Goal: Task Accomplishment & Management: Use online tool/utility

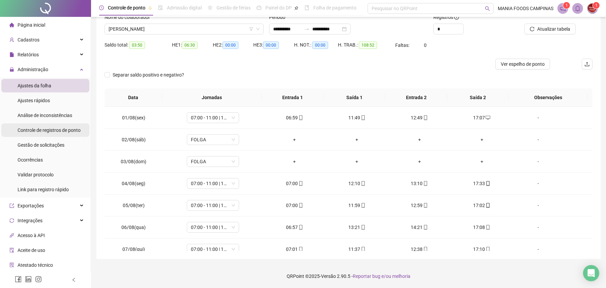
scroll to position [250, 0]
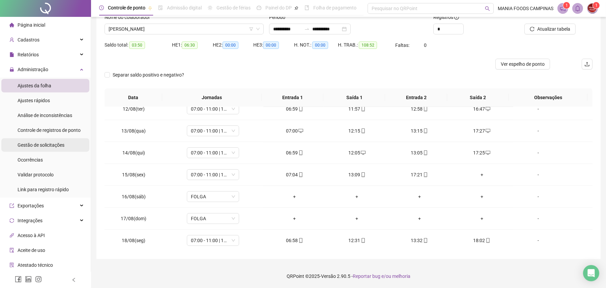
click at [45, 146] on span "Gestão de solicitações" at bounding box center [41, 144] width 47 height 5
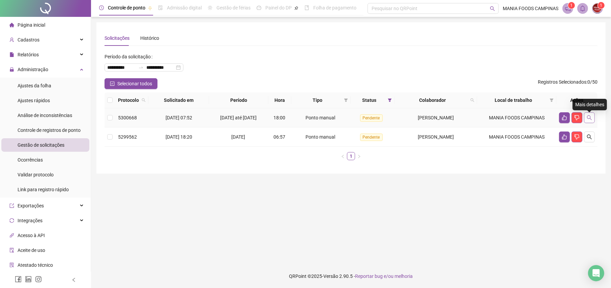
click at [591, 119] on icon "search" at bounding box center [589, 117] width 5 height 5
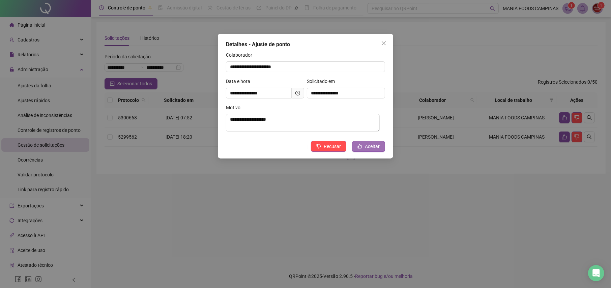
click at [371, 147] on span "Aceitar" at bounding box center [372, 146] width 15 height 7
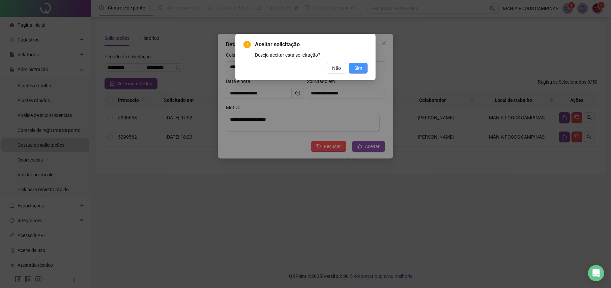
click at [364, 68] on button "Sim" at bounding box center [358, 68] width 19 height 11
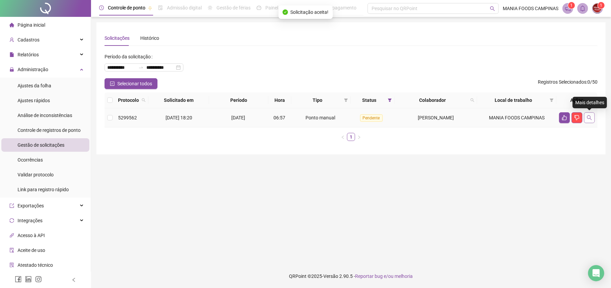
click at [593, 120] on button "button" at bounding box center [589, 117] width 11 height 11
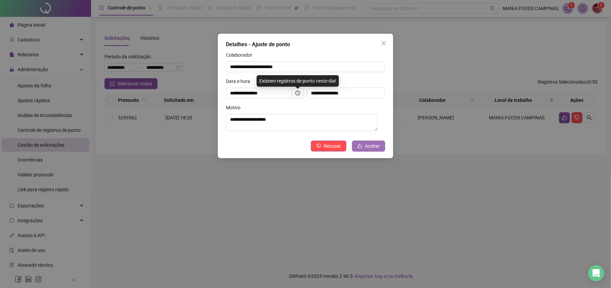
click at [367, 147] on span "Aceitar" at bounding box center [372, 145] width 15 height 7
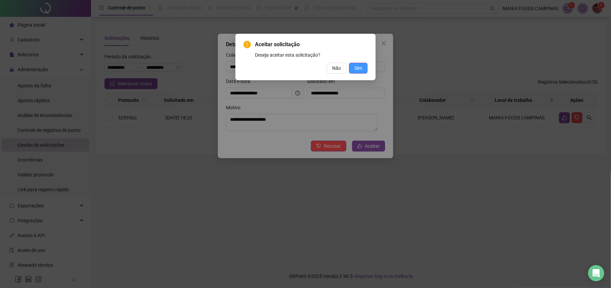
click at [357, 68] on span "Sim" at bounding box center [358, 67] width 8 height 7
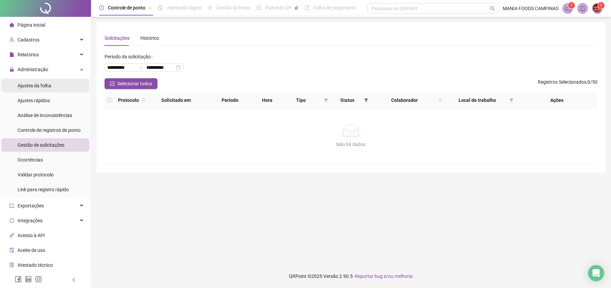
click at [33, 87] on span "Ajustes da folha" at bounding box center [35, 85] width 34 height 5
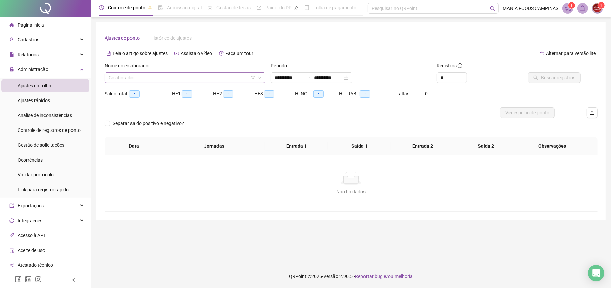
type input "**********"
click at [211, 74] on input "search" at bounding box center [182, 77] width 147 height 10
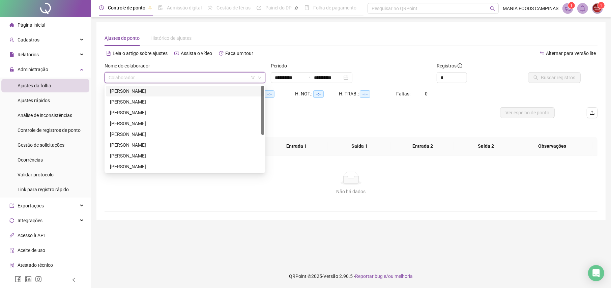
click at [141, 90] on div "[PERSON_NAME]" at bounding box center [185, 90] width 150 height 7
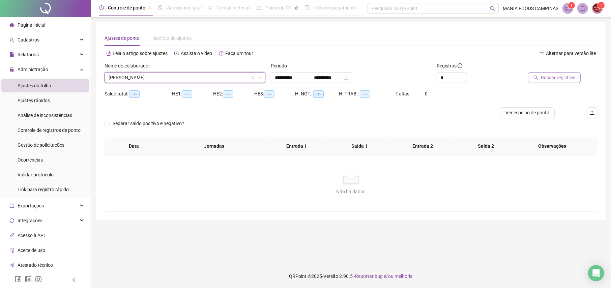
click at [562, 77] on span "Buscar registros" at bounding box center [558, 77] width 34 height 7
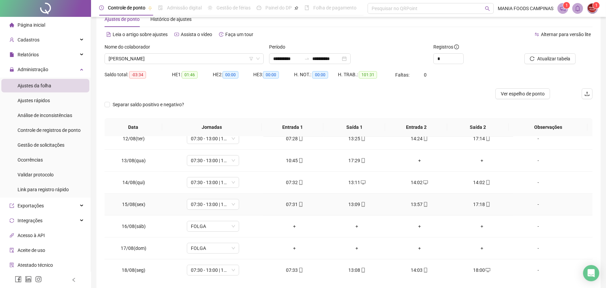
scroll to position [49, 0]
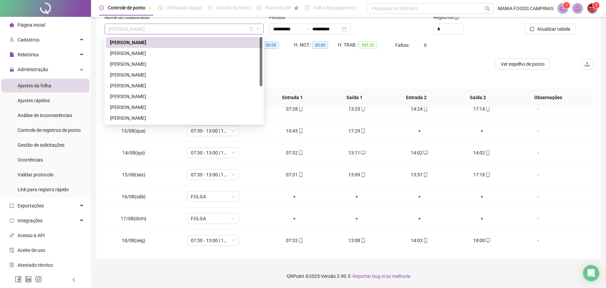
click at [151, 29] on span "[PERSON_NAME]" at bounding box center [184, 29] width 151 height 10
click at [132, 50] on div "[PERSON_NAME]" at bounding box center [184, 53] width 148 height 7
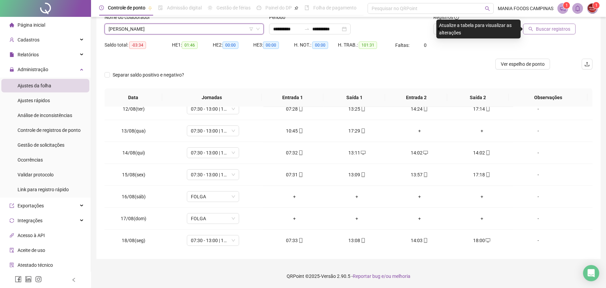
click at [551, 31] on span "Buscar registros" at bounding box center [553, 28] width 34 height 7
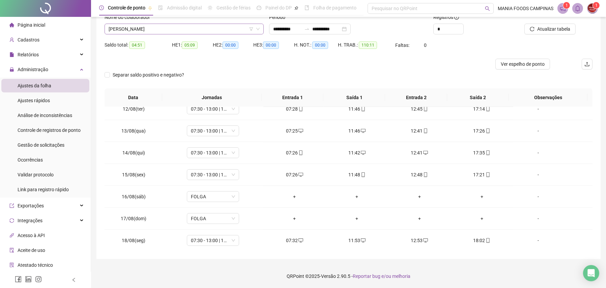
click at [144, 31] on span "[PERSON_NAME]" at bounding box center [184, 29] width 151 height 10
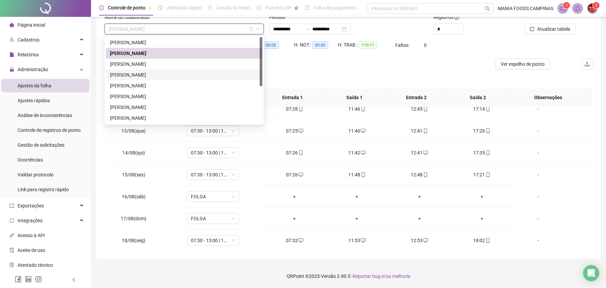
click at [118, 71] on div "[PERSON_NAME]" at bounding box center [184, 74] width 148 height 7
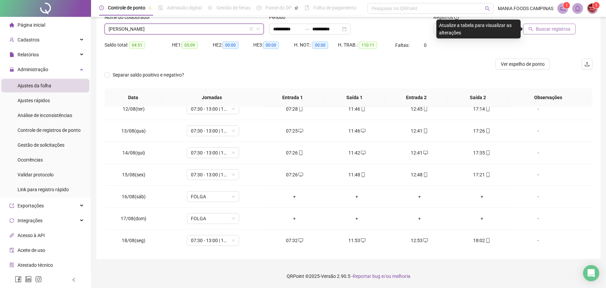
click at [535, 27] on button "Buscar registros" at bounding box center [549, 29] width 53 height 11
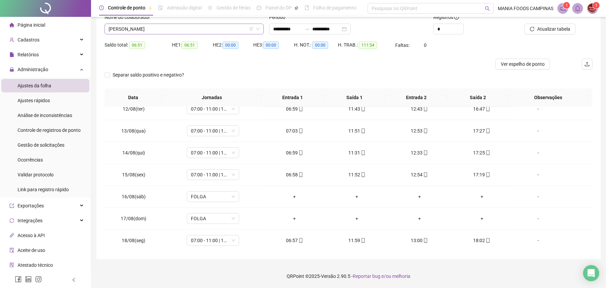
click at [192, 27] on span "[PERSON_NAME]" at bounding box center [184, 29] width 151 height 10
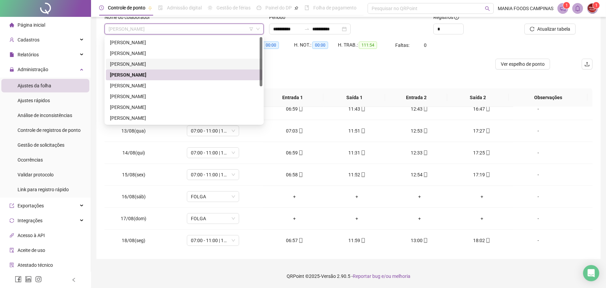
drag, startPoint x: 137, startPoint y: 62, endPoint x: 140, endPoint y: 60, distance: 3.6
click at [137, 62] on div "[PERSON_NAME]" at bounding box center [184, 63] width 148 height 7
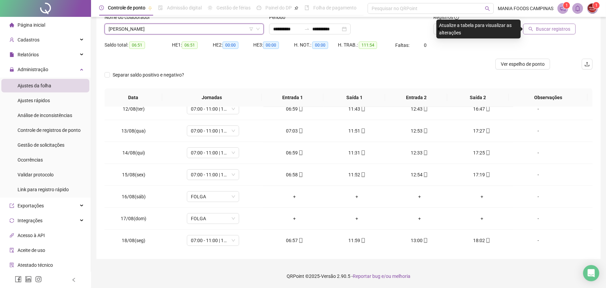
click at [557, 29] on span "Buscar registros" at bounding box center [553, 28] width 34 height 7
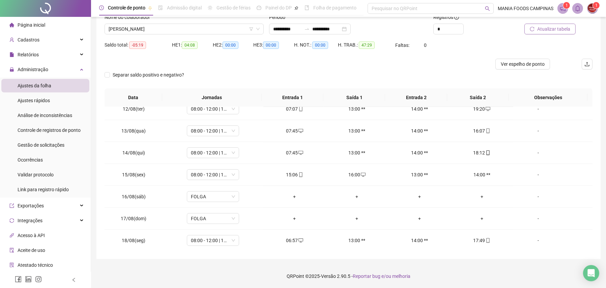
click at [562, 28] on span "Atualizar tabela" at bounding box center [553, 28] width 33 height 7
click at [204, 31] on span "[PERSON_NAME]" at bounding box center [184, 29] width 151 height 10
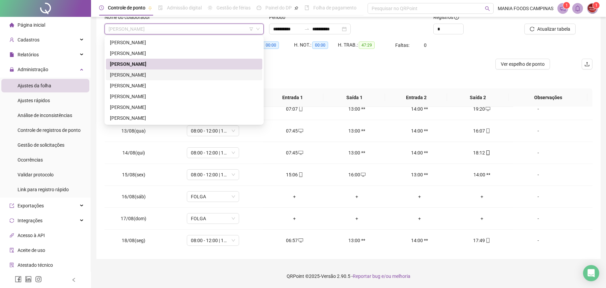
click at [139, 75] on div "[PERSON_NAME]" at bounding box center [184, 74] width 148 height 7
